Goal: Task Accomplishment & Management: Complete application form

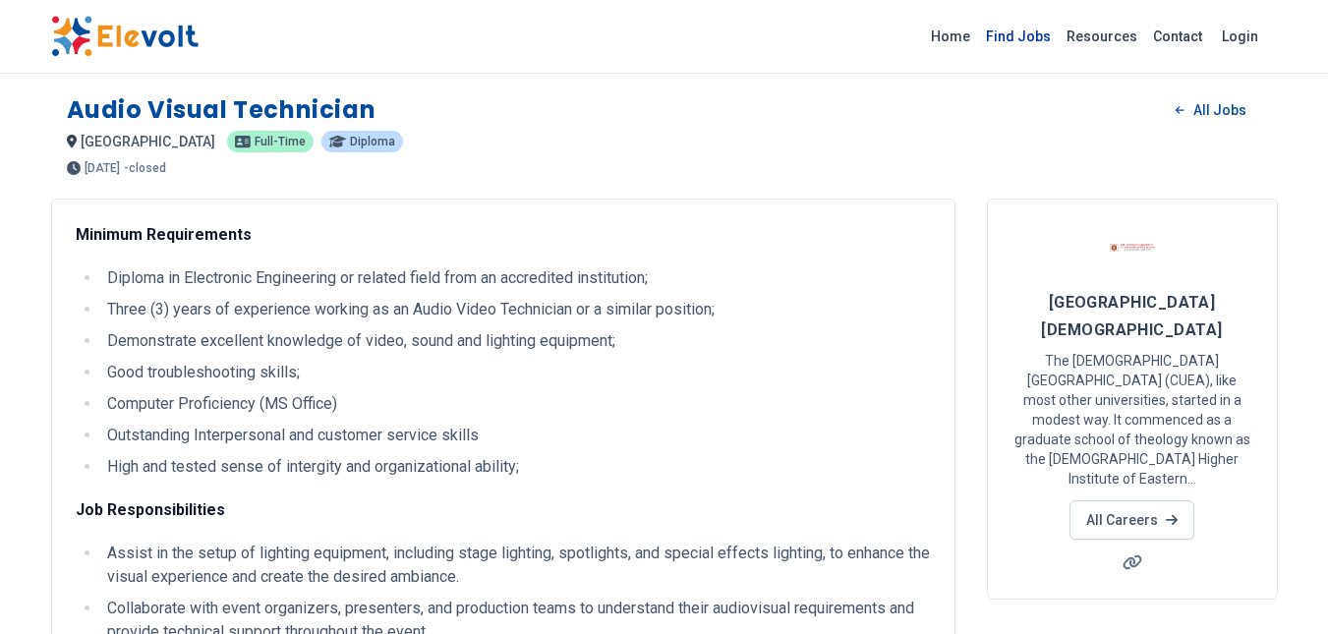
click at [1026, 29] on link "Find Jobs" at bounding box center [1018, 36] width 81 height 31
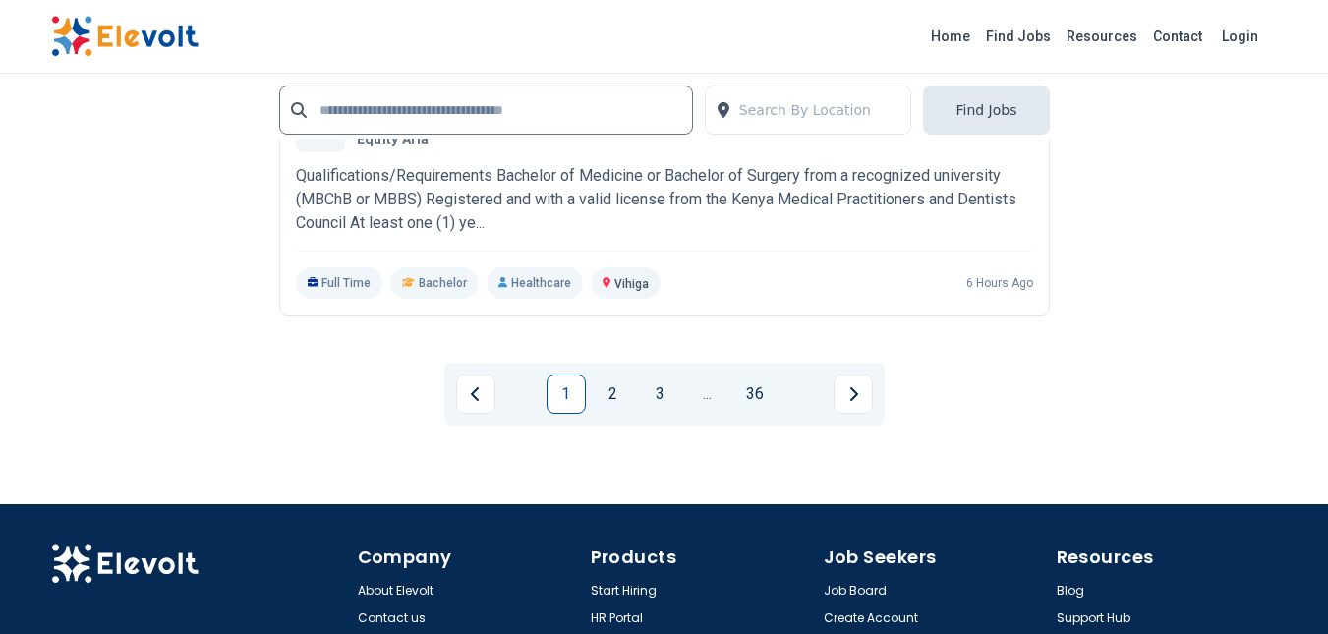
scroll to position [4619, 0]
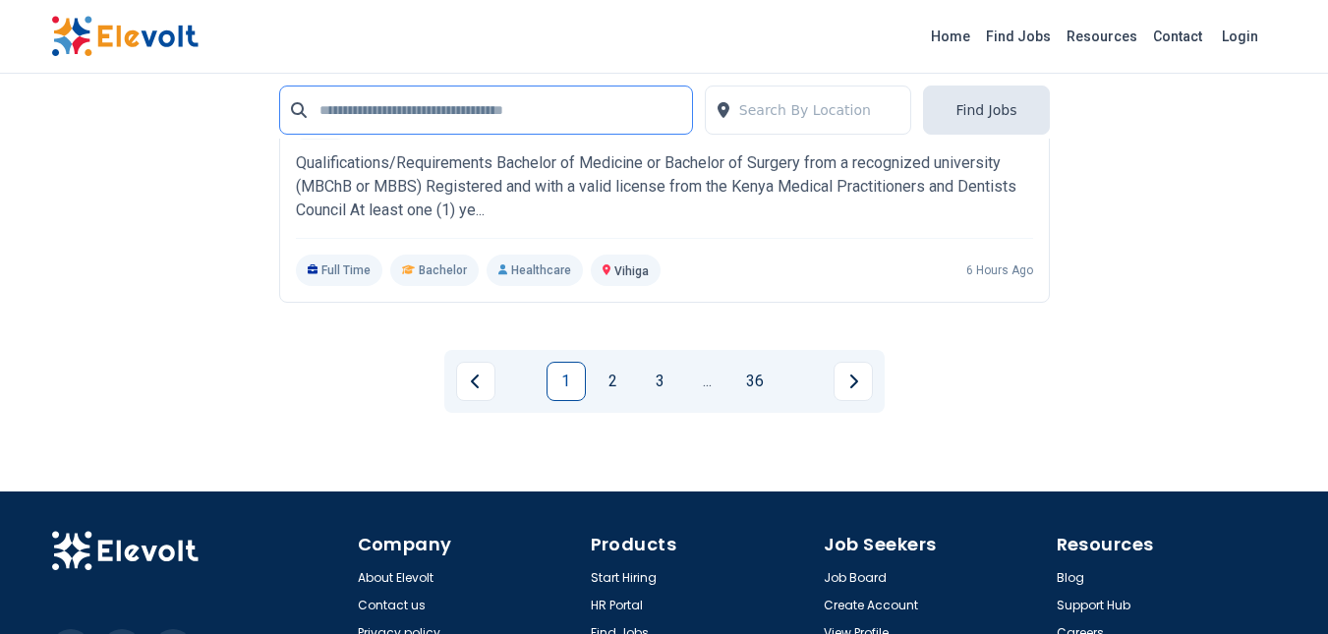
click at [483, 122] on input "text" at bounding box center [486, 110] width 414 height 49
type input "*****"
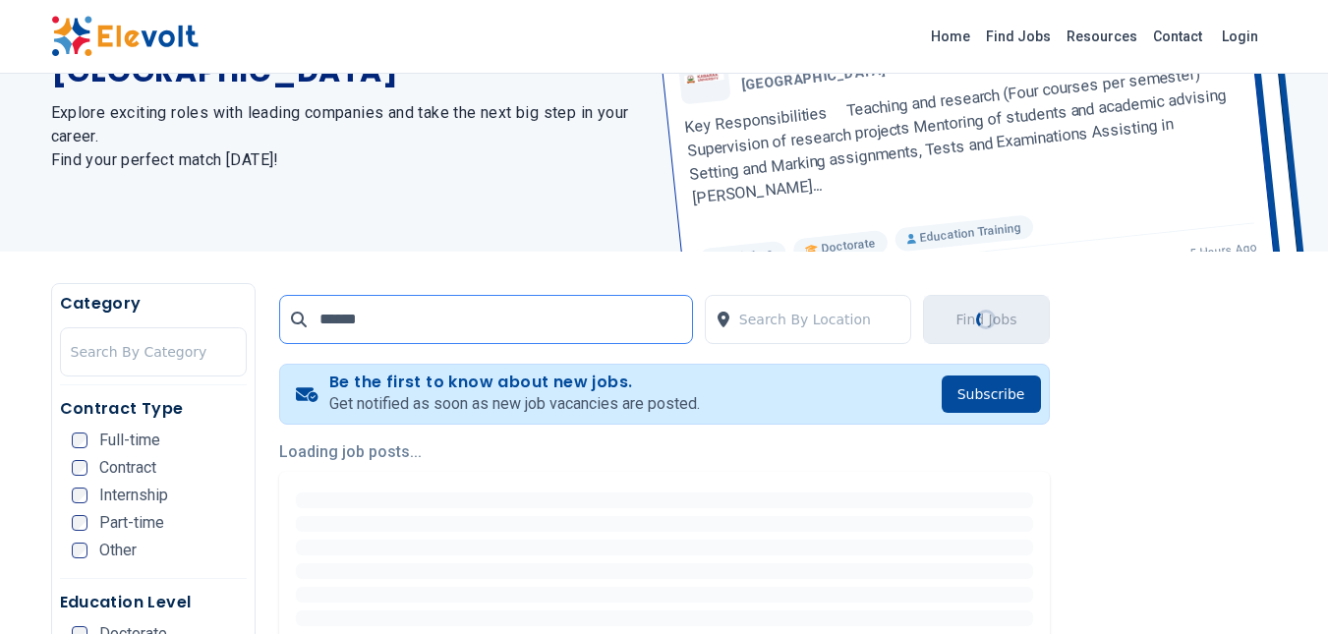
scroll to position [197, 0]
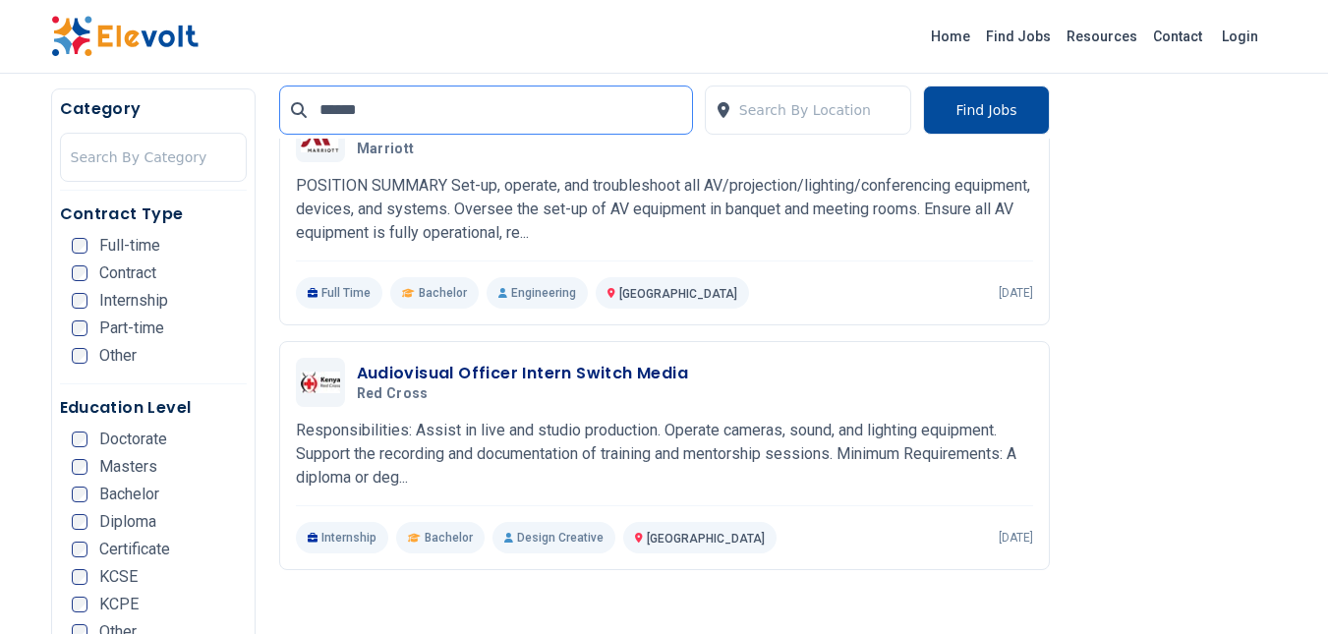
scroll to position [491, 0]
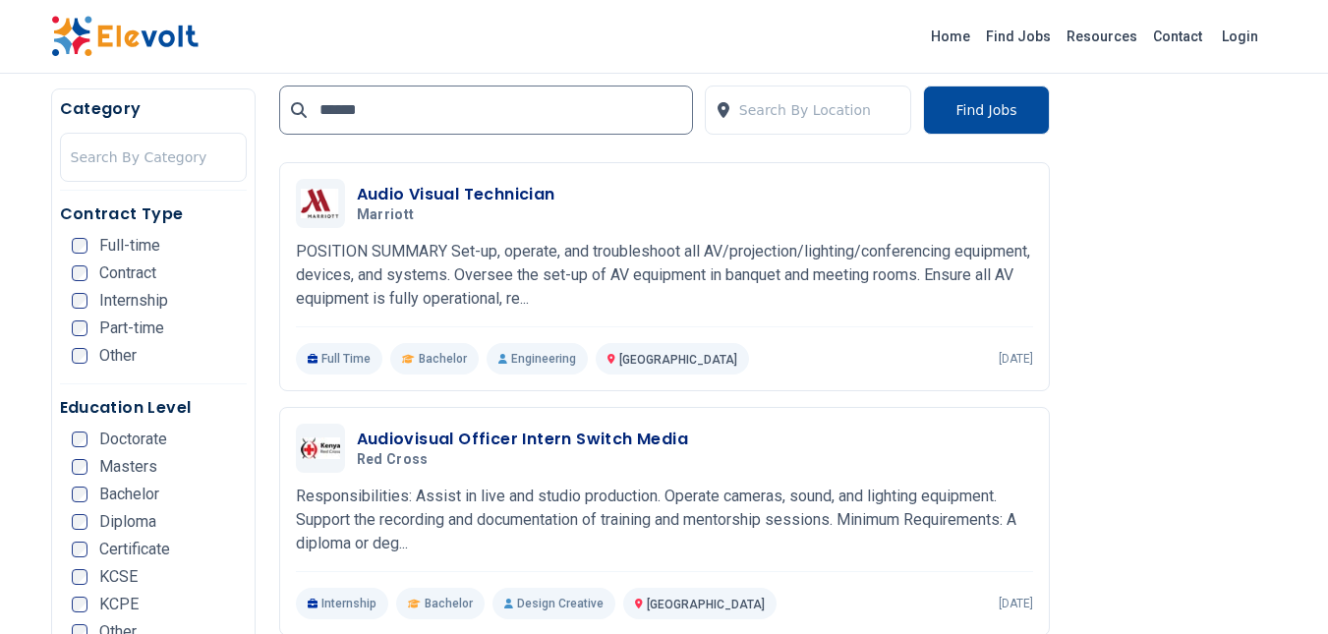
click at [525, 252] on p "POSITION SUMMARY Set-up, operate, and troubleshoot all AV/projection/lighting/c…" at bounding box center [664, 275] width 737 height 71
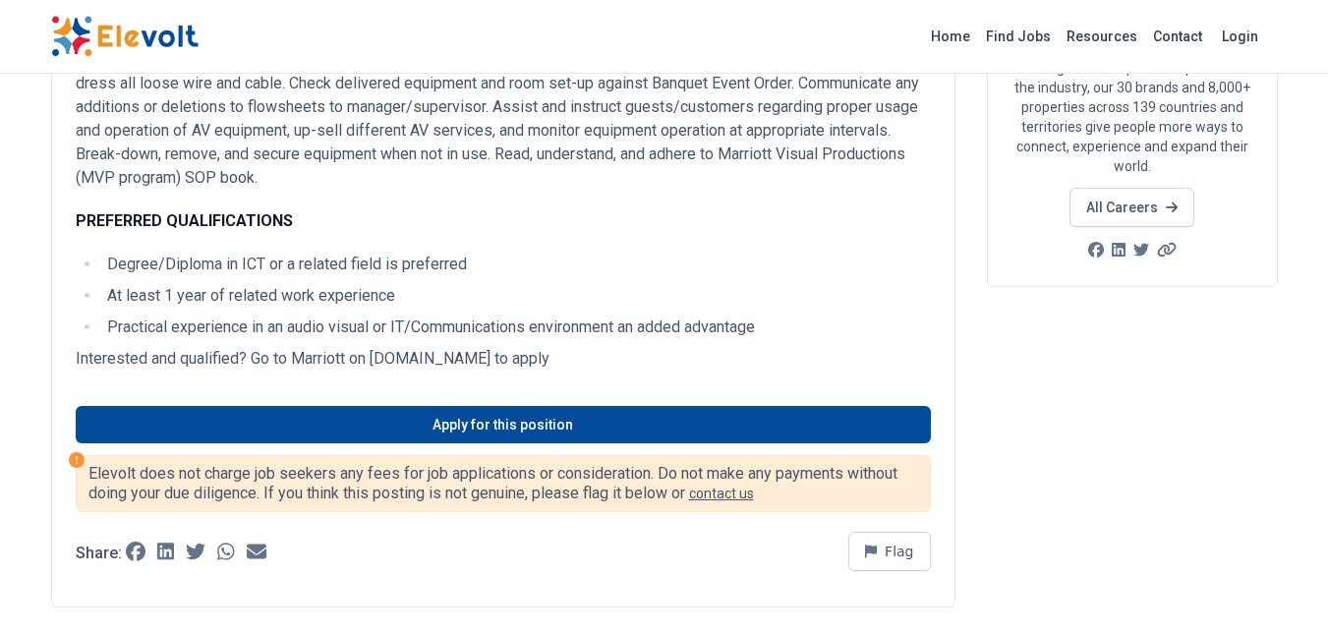
scroll to position [295, 0]
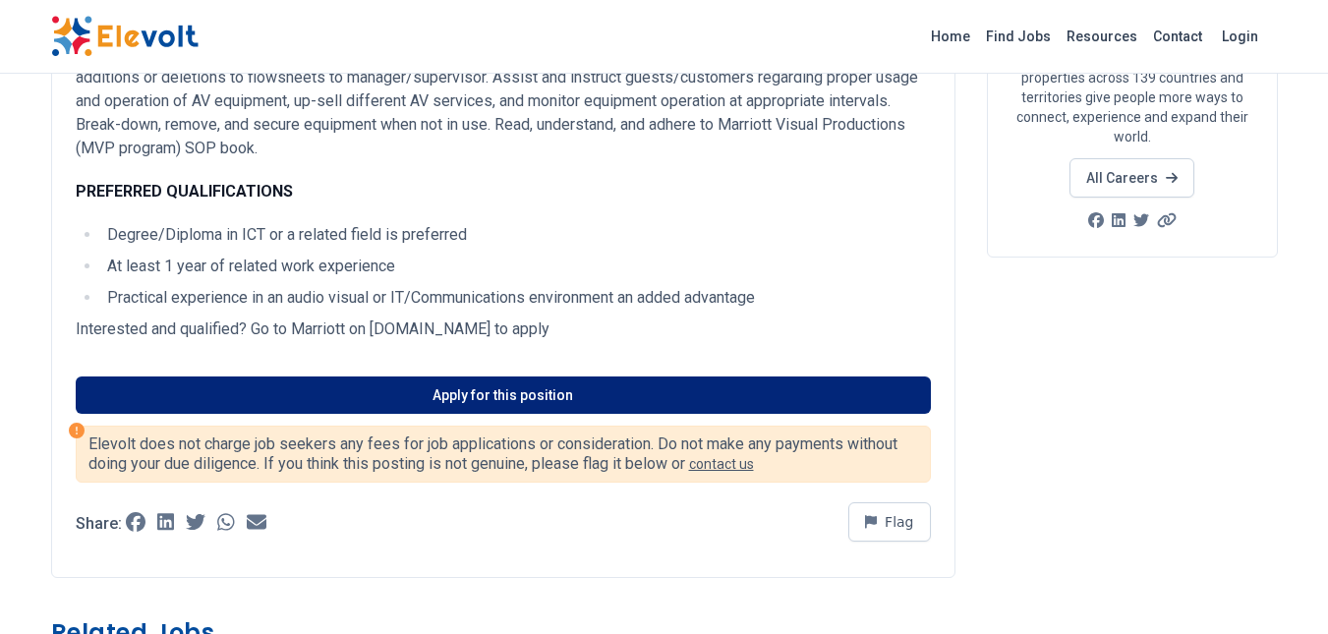
click at [462, 377] on link "Apply for this position" at bounding box center [503, 394] width 855 height 37
